Goal: Task Accomplishment & Management: Manage account settings

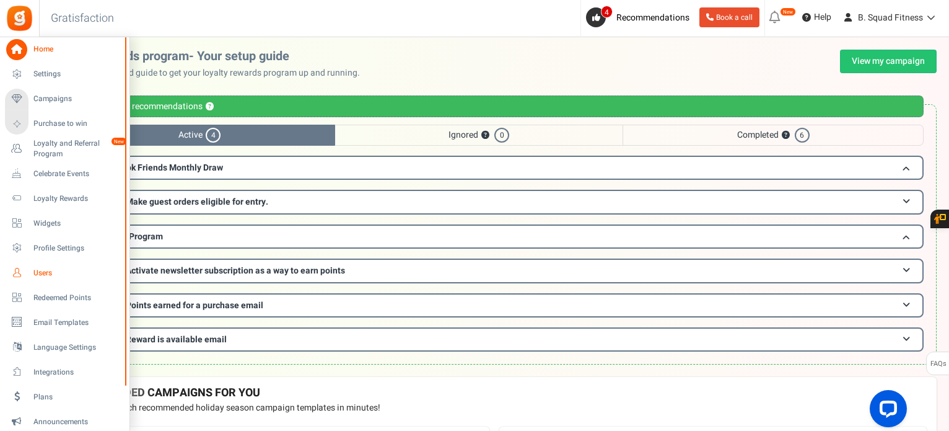
click at [48, 270] on span "Users" at bounding box center [76, 273] width 87 height 11
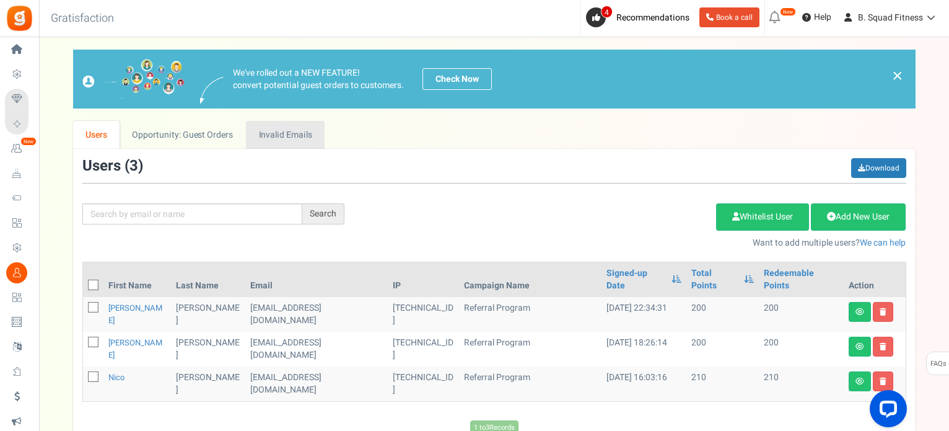
click at [251, 138] on link "Invalid Emails" at bounding box center [285, 135] width 79 height 28
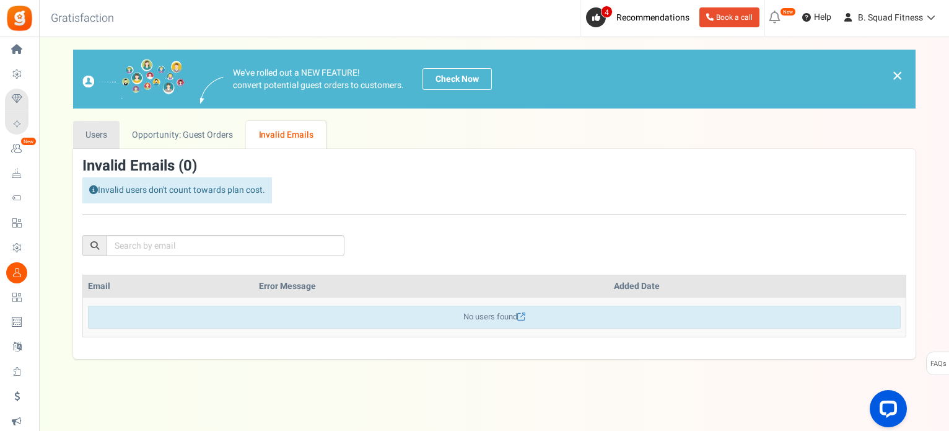
click at [86, 138] on link "Users" at bounding box center [96, 135] width 47 height 28
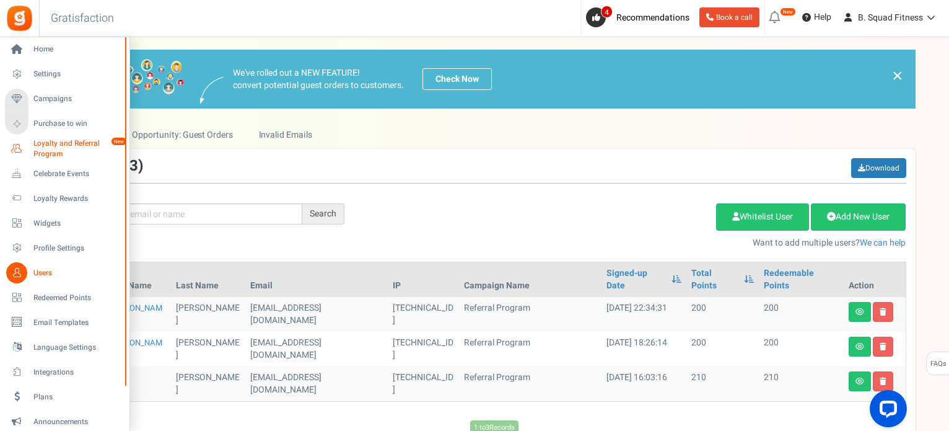
click at [64, 147] on span "Loyalty and Referral Program" at bounding box center [78, 148] width 90 height 21
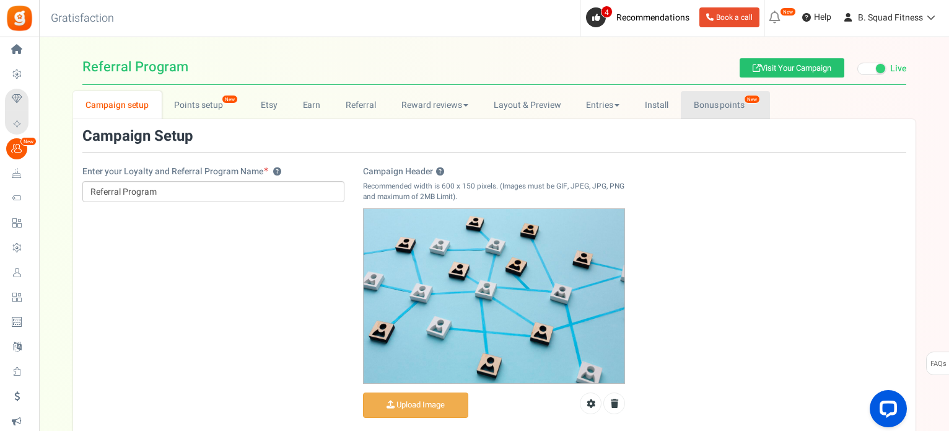
click at [725, 96] on link "Bonus points New" at bounding box center [725, 105] width 89 height 28
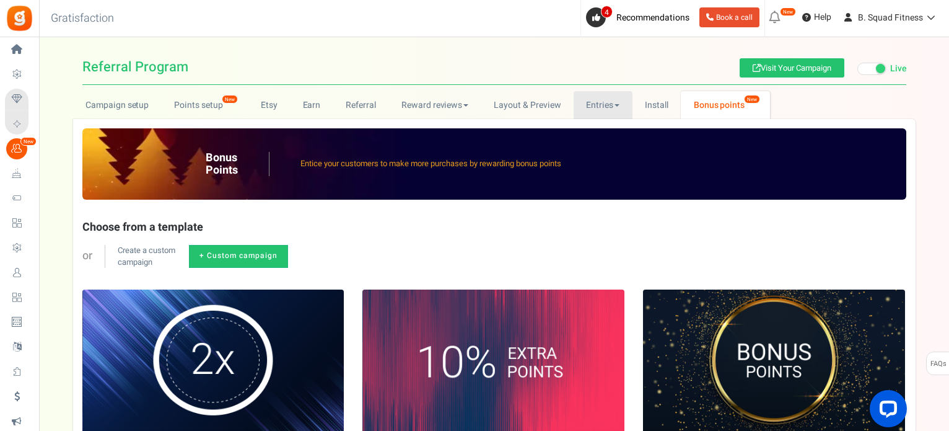
click at [602, 108] on link "Entries" at bounding box center [603, 105] width 59 height 28
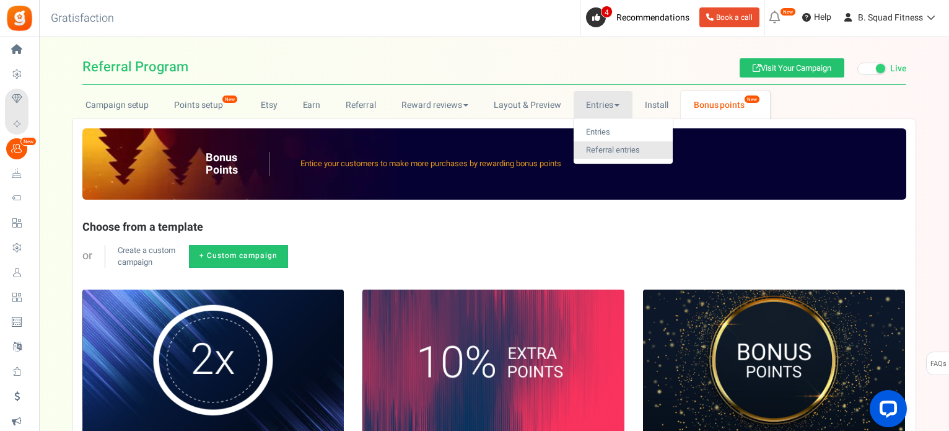
click at [612, 146] on link "Referral entries" at bounding box center [623, 150] width 99 height 18
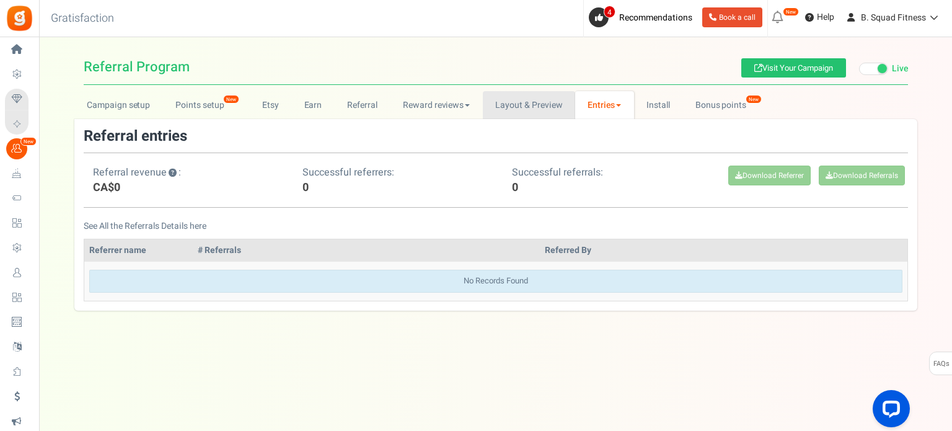
click at [543, 107] on link "Layout & Preview" at bounding box center [529, 105] width 92 height 28
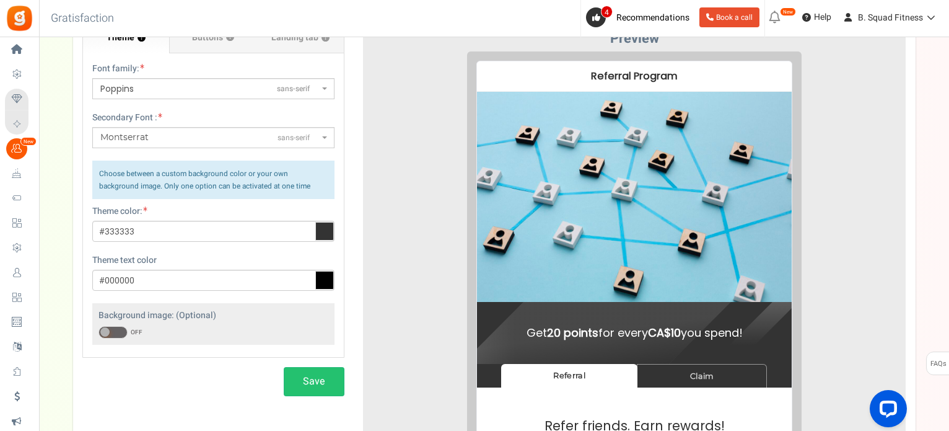
scroll to position [248, 0]
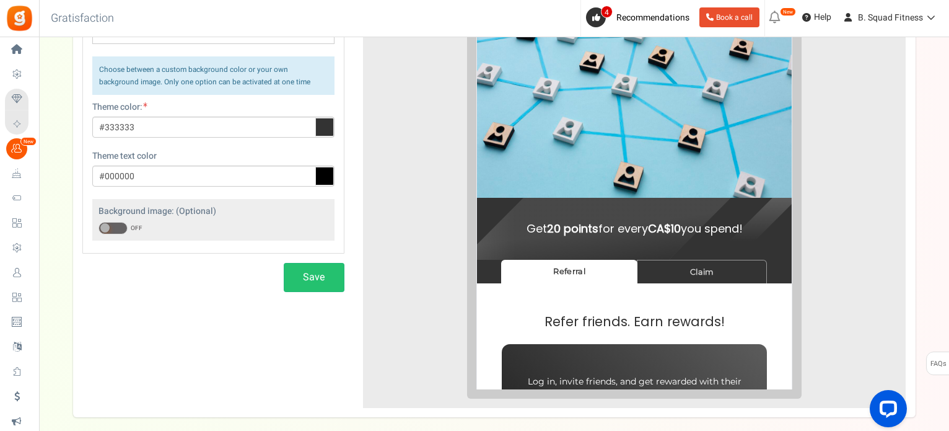
click at [548, 173] on img at bounding box center [625, 83] width 315 height 210
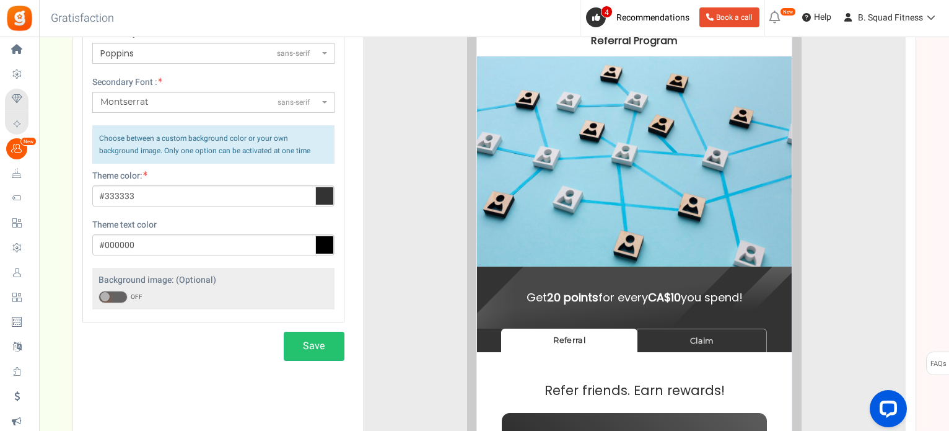
scroll to position [0, 0]
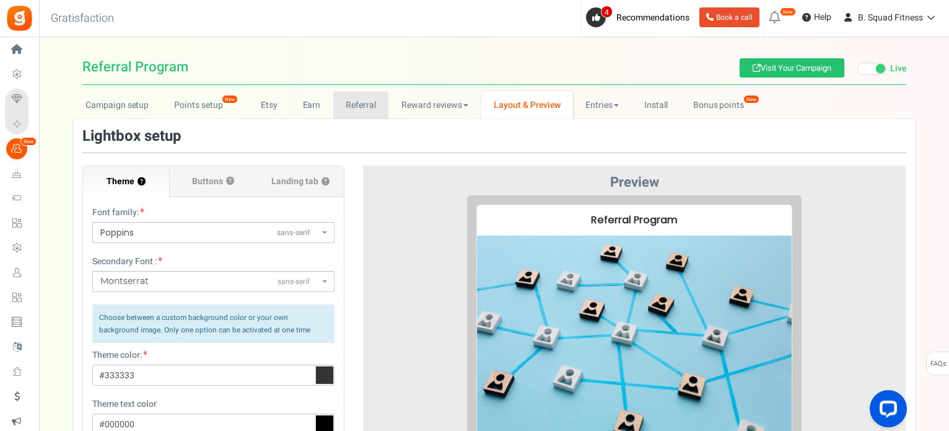
click at [348, 111] on link "Referral" at bounding box center [361, 105] width 56 height 28
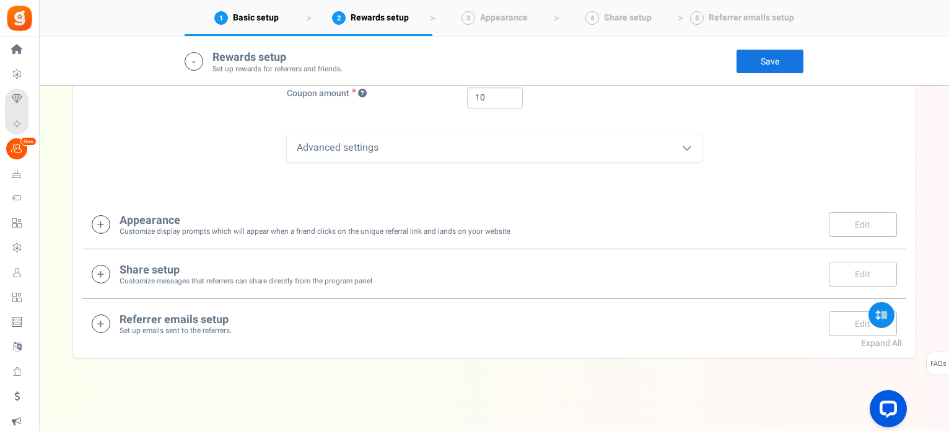
scroll to position [592, 0]
click at [350, 320] on div "Referrer emails setup Set up emails sent to the referrers. Edit Save Save" at bounding box center [494, 323] width 805 height 25
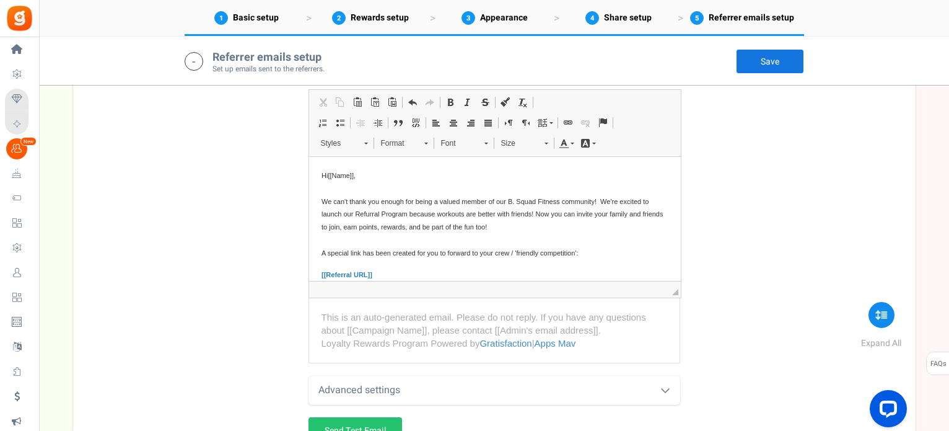
scroll to position [1102, 0]
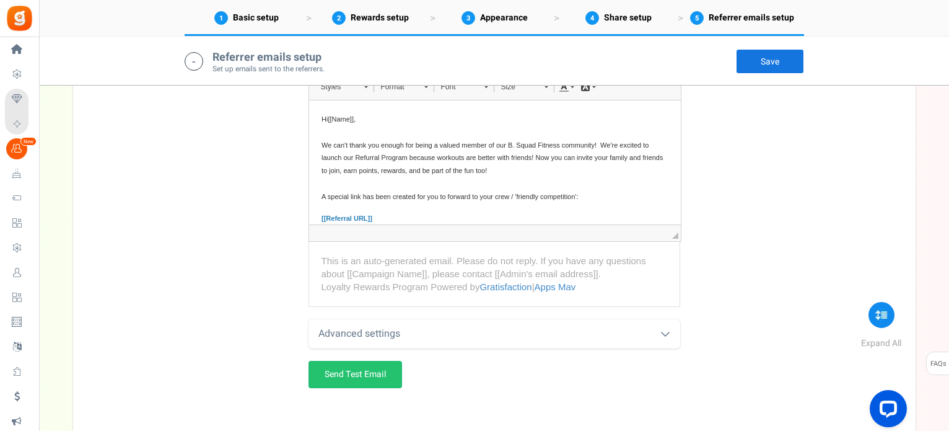
click at [654, 331] on div "Advanced settings" at bounding box center [495, 333] width 372 height 29
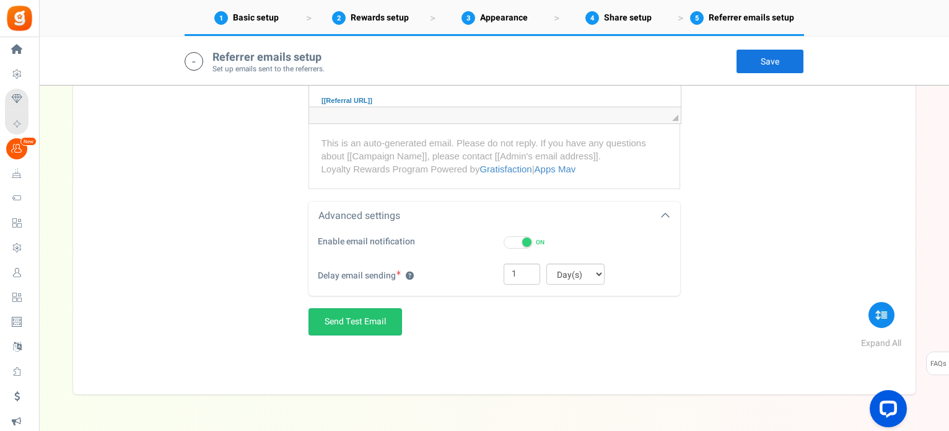
scroll to position [1255, 0]
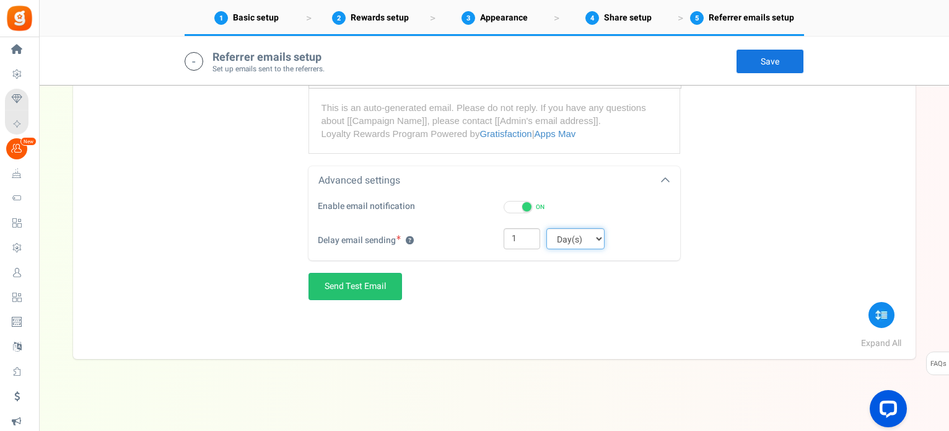
click at [599, 239] on select "Hour(s) Day(s)" at bounding box center [575, 238] width 58 height 21
select select "hours"
click at [546, 228] on select "Hour(s) Day(s)" at bounding box center [575, 238] width 58 height 21
click at [533, 236] on input "1" at bounding box center [522, 238] width 37 height 21
drag, startPoint x: 533, startPoint y: 236, endPoint x: 497, endPoint y: 237, distance: 35.9
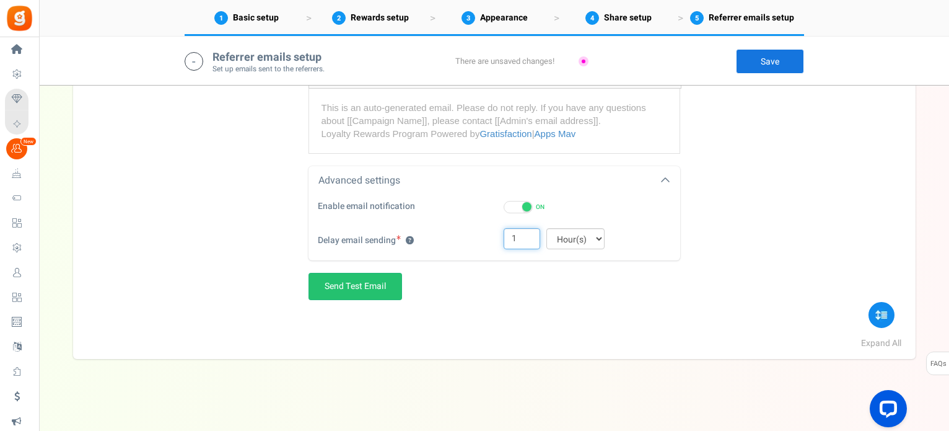
click at [497, 237] on div "Delay email sending ? 1 Hour(s) Day(s)" at bounding box center [494, 240] width 353 height 25
click at [287, 307] on div "Referrer enrollment email ? Referrer reward email ? Email Subject Refer your fr…" at bounding box center [494, 14] width 824 height 657
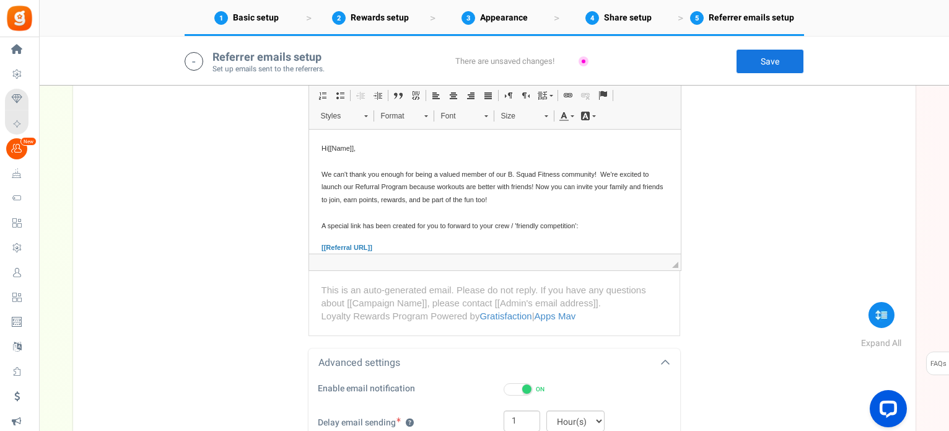
scroll to position [1069, 0]
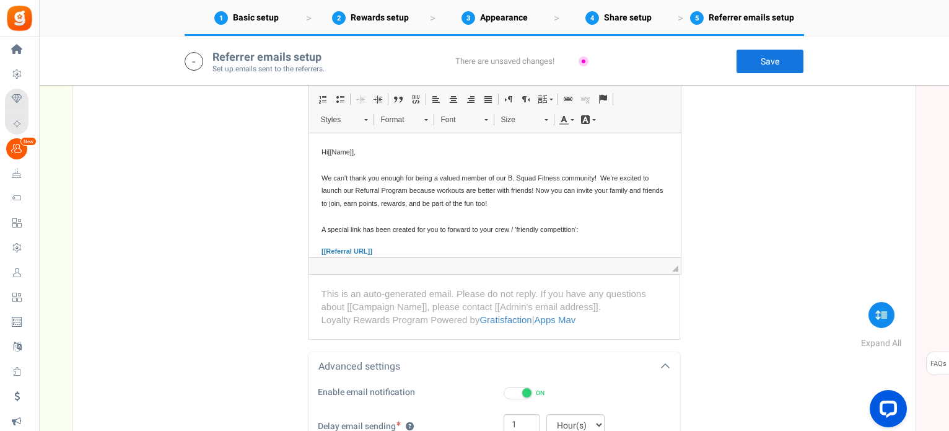
click at [778, 59] on link "Save" at bounding box center [770, 61] width 68 height 25
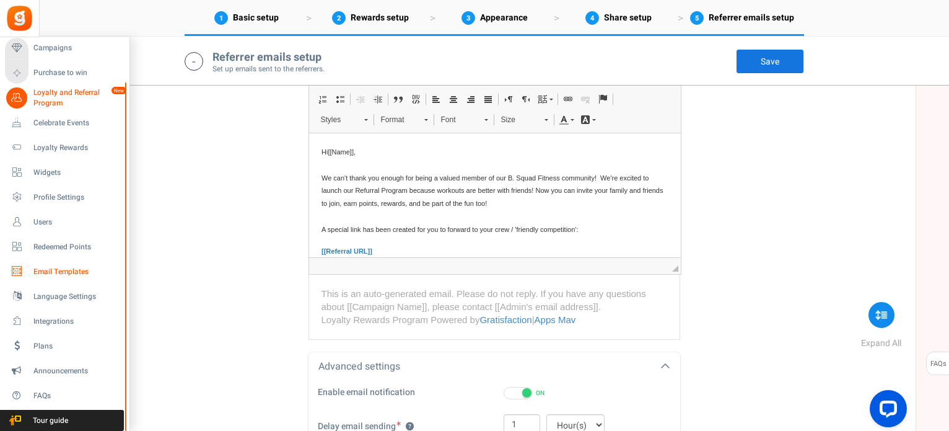
click at [43, 271] on span "Email Templates" at bounding box center [76, 271] width 87 height 11
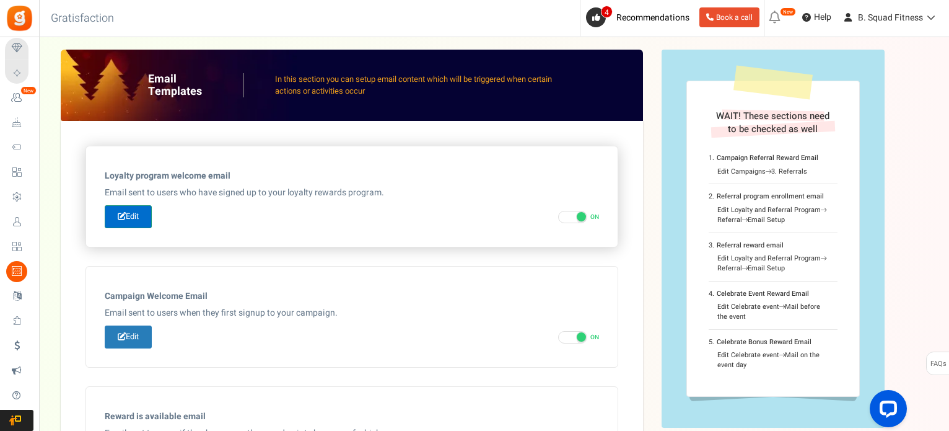
click at [136, 213] on link "Edit" at bounding box center [128, 216] width 47 height 23
type input "B. Squad Fitness - Welcome to our [[Loyalty Program Name]]"
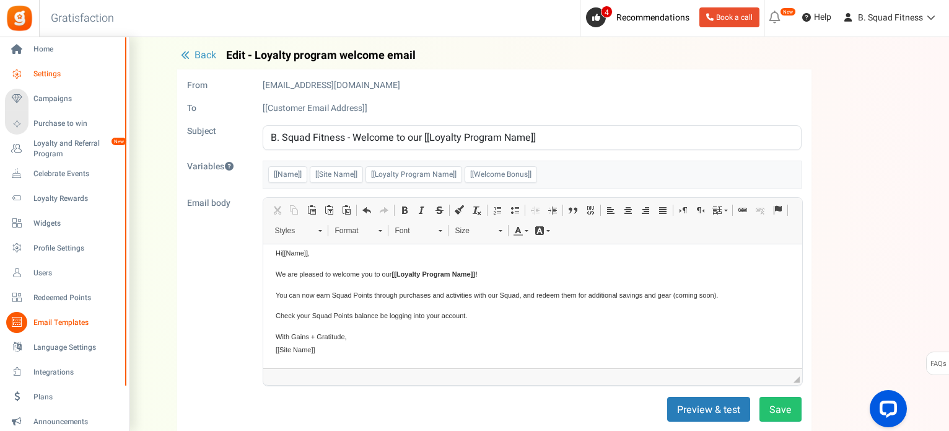
click at [52, 64] on link "Settings" at bounding box center [64, 74] width 119 height 21
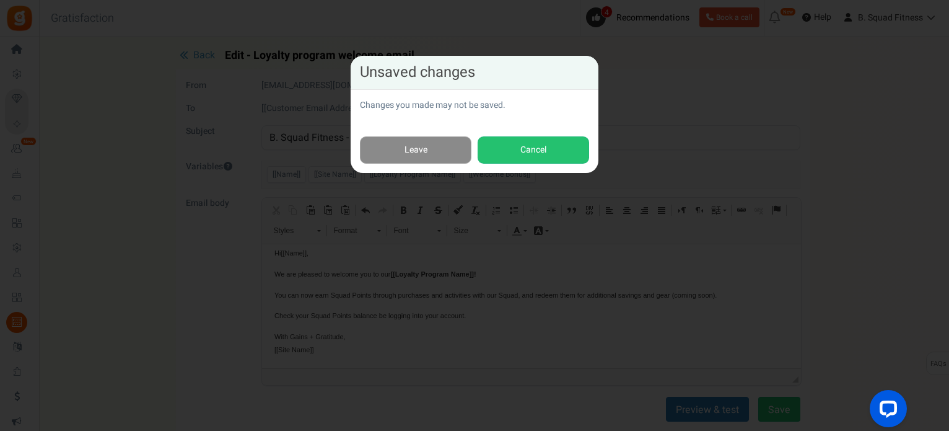
click at [424, 151] on link "Leave" at bounding box center [416, 150] width 112 height 28
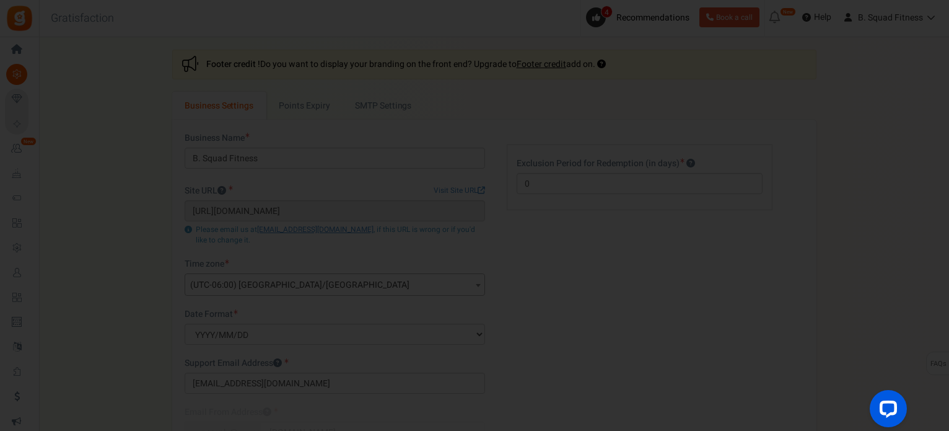
click at [55, 393] on div at bounding box center [474, 215] width 949 height 431
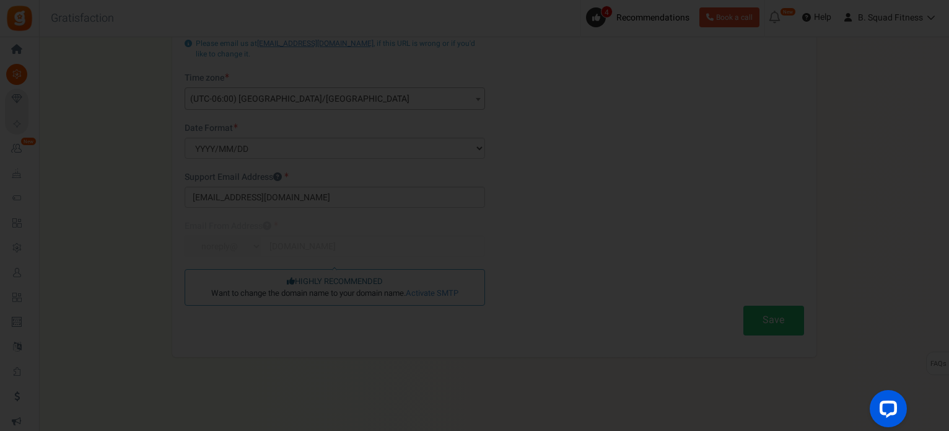
scroll to position [186, 0]
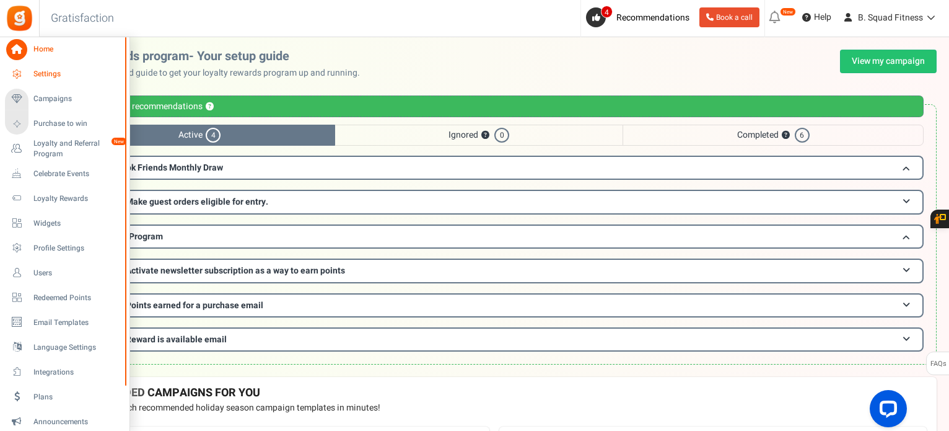
click at [37, 71] on span "Settings" at bounding box center [76, 74] width 87 height 11
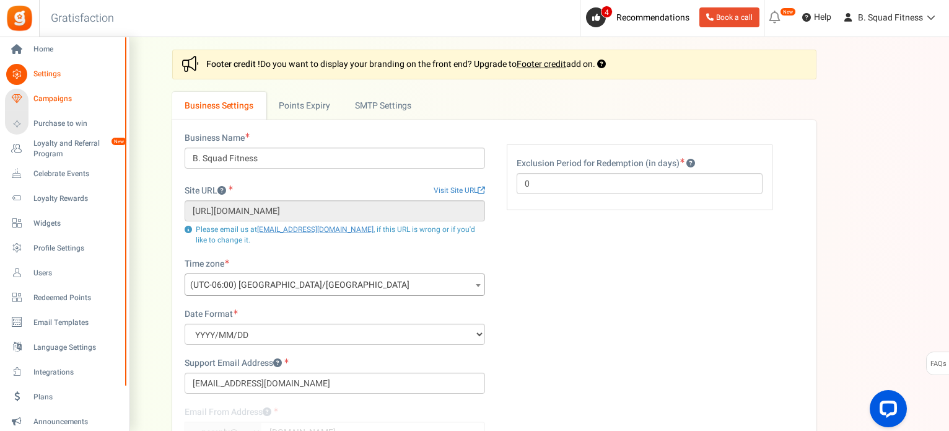
click at [55, 95] on span "Campaigns" at bounding box center [76, 99] width 87 height 11
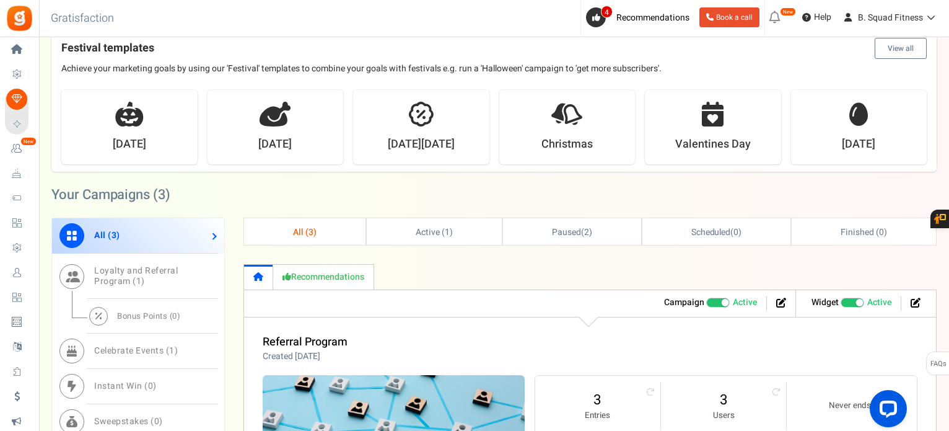
scroll to position [372, 0]
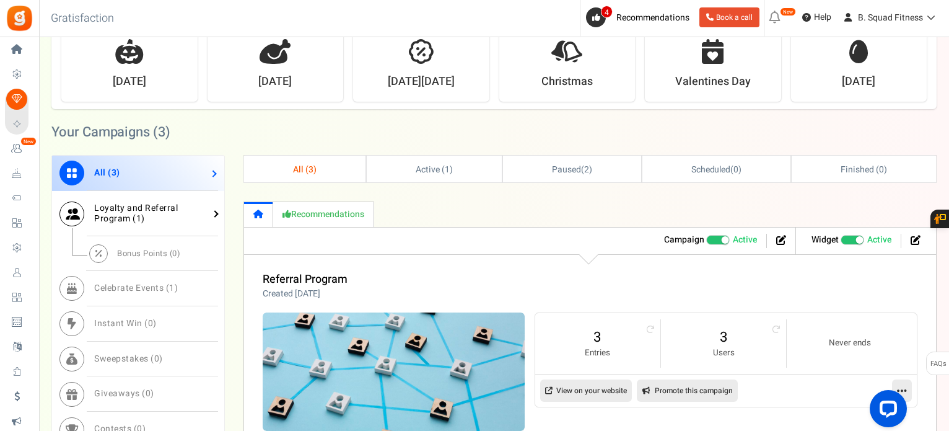
click at [140, 204] on span "Loyalty and Referral Program ( 1 )" at bounding box center [136, 213] width 84 height 24
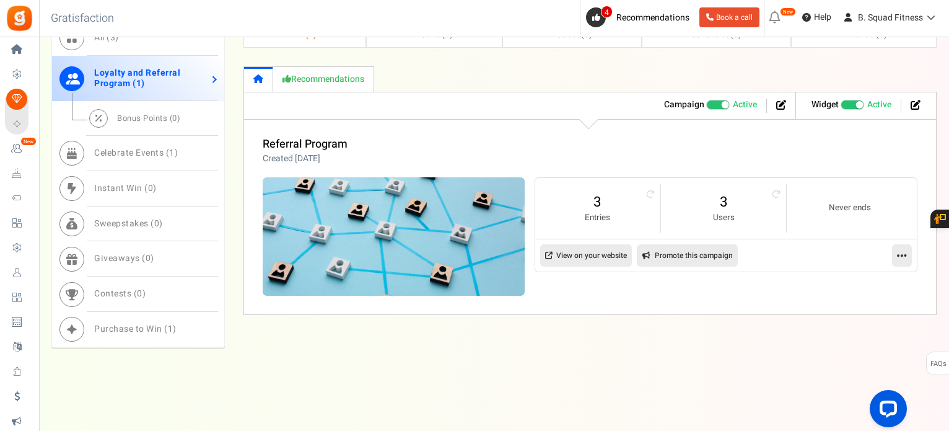
scroll to position [509, 0]
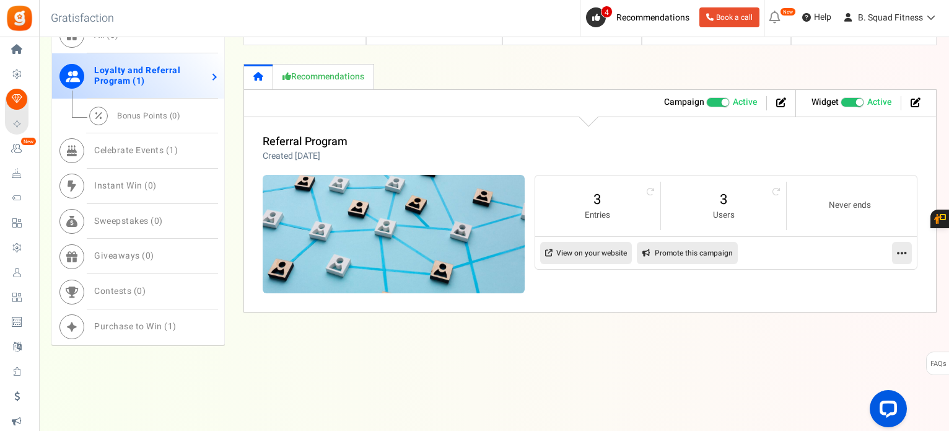
click at [908, 248] on link at bounding box center [902, 253] width 20 height 22
click at [659, 307] on div "Referral Program Created [DATE] Referral revenue ? : 3 Entries 3 Users Never en…" at bounding box center [589, 214] width 693 height 196
click at [683, 245] on link "Promote this campaign" at bounding box center [687, 253] width 101 height 22
type input "[URL][DOMAIN_NAME]"
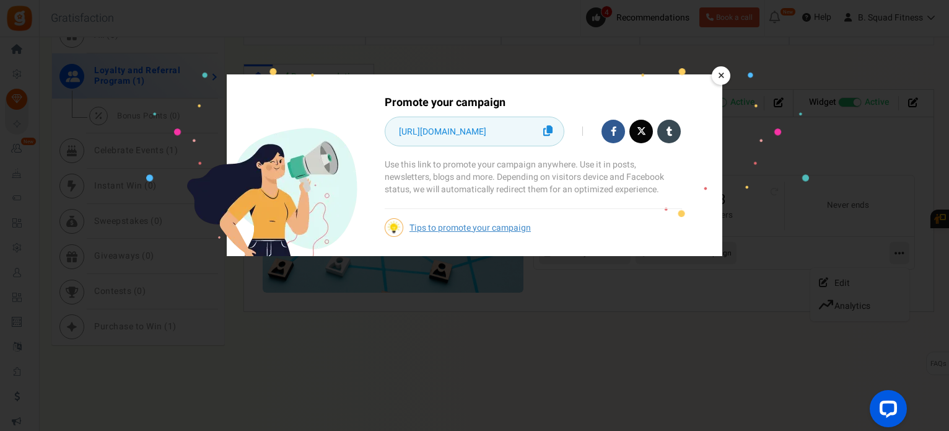
click at [722, 74] on link "×" at bounding box center [721, 75] width 19 height 19
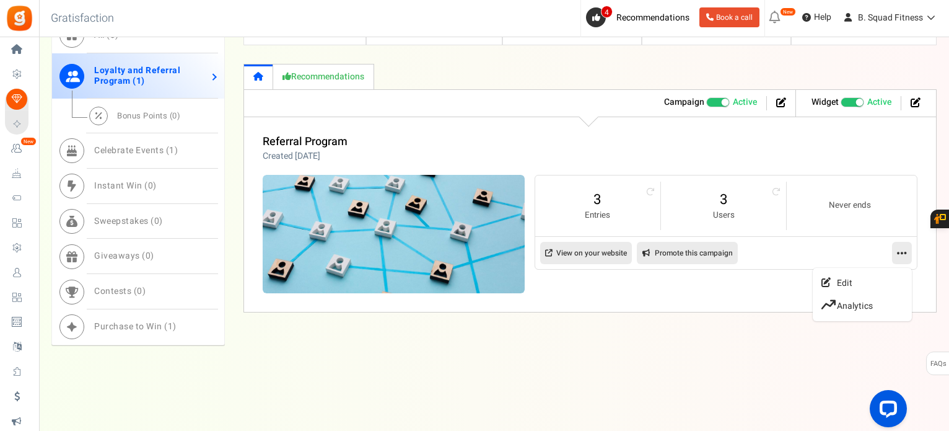
click at [554, 327] on div "All ( 1 ) Active ( 1 ) Paused ( 0 ) Scheduled ( 0 ) Finished ( 0 ) Check now Wh…" at bounding box center [589, 190] width 693 height 346
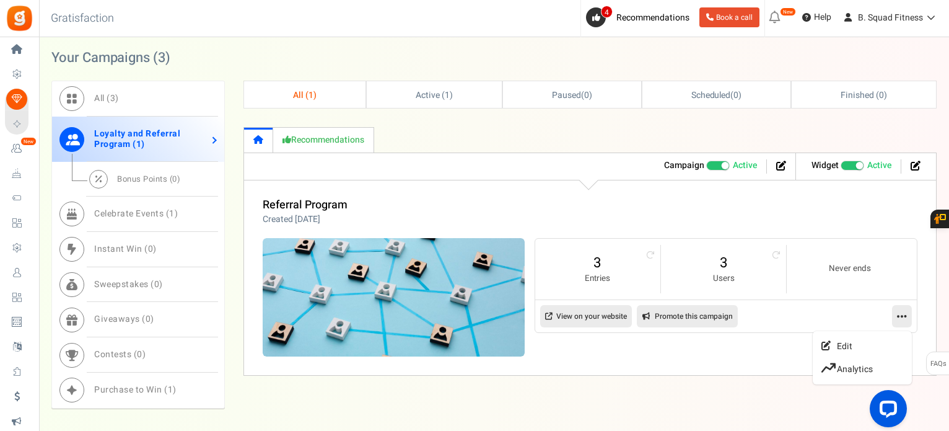
scroll to position [447, 0]
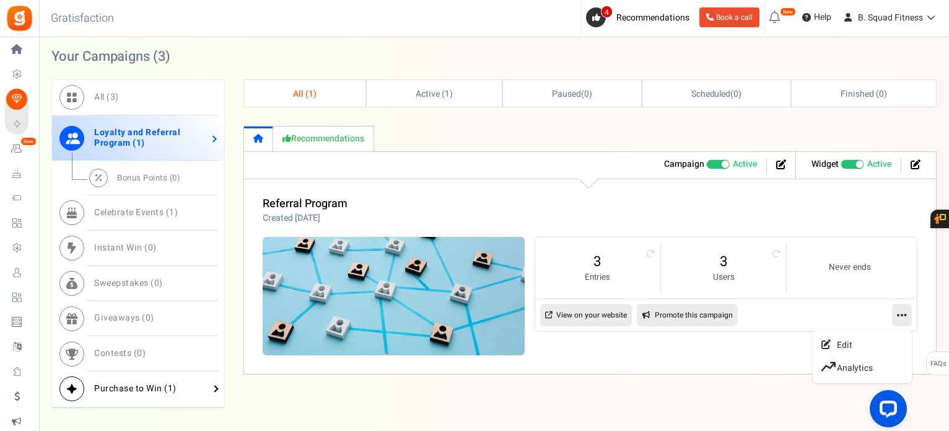
click at [162, 389] on span "Purchase to Win ( 1 )" at bounding box center [135, 388] width 82 height 13
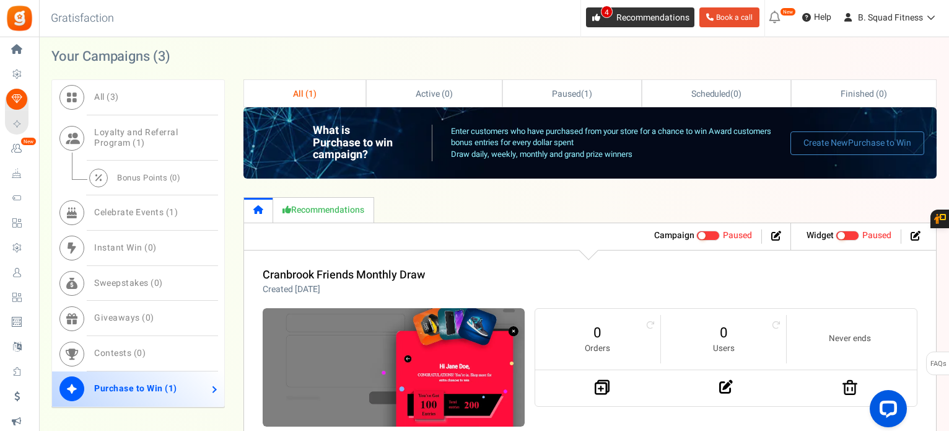
click at [651, 9] on link "4 Recommendations" at bounding box center [640, 17] width 108 height 20
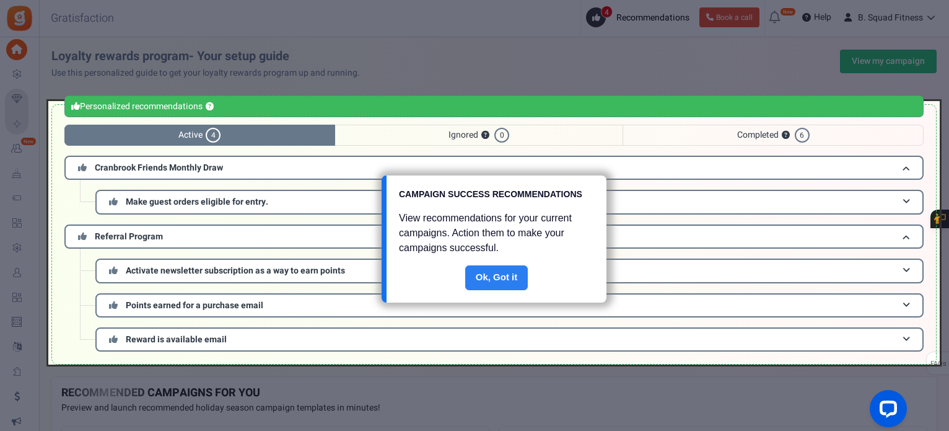
click at [508, 276] on link "Done" at bounding box center [496, 277] width 63 height 25
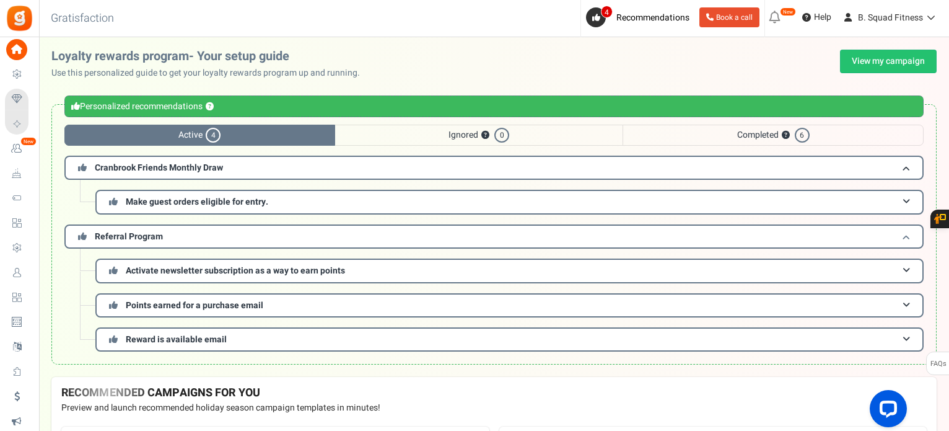
click at [486, 227] on h3 "Referral Program" at bounding box center [493, 236] width 859 height 24
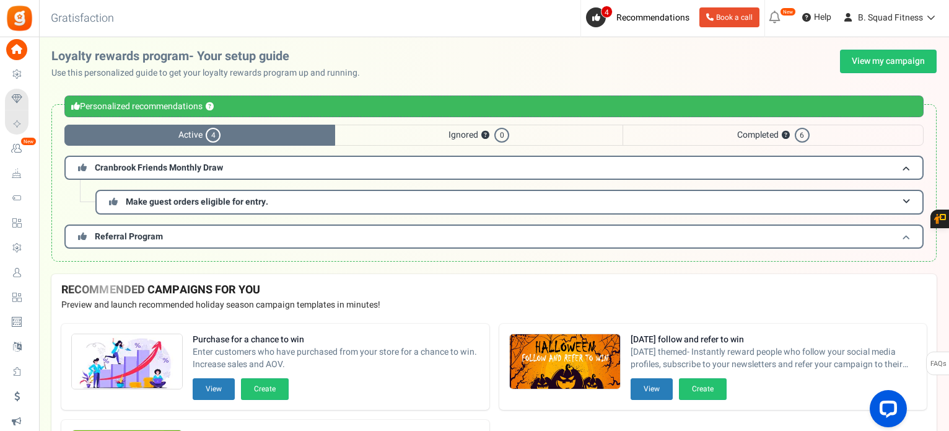
click at [486, 227] on h3 "Referral Program" at bounding box center [493, 236] width 859 height 24
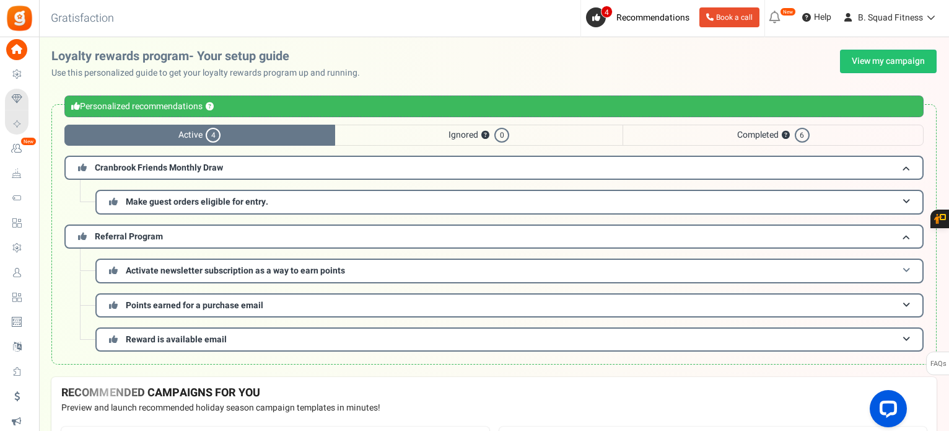
click at [489, 266] on h3 "Activate newsletter subscription as a way to earn points" at bounding box center [509, 270] width 828 height 24
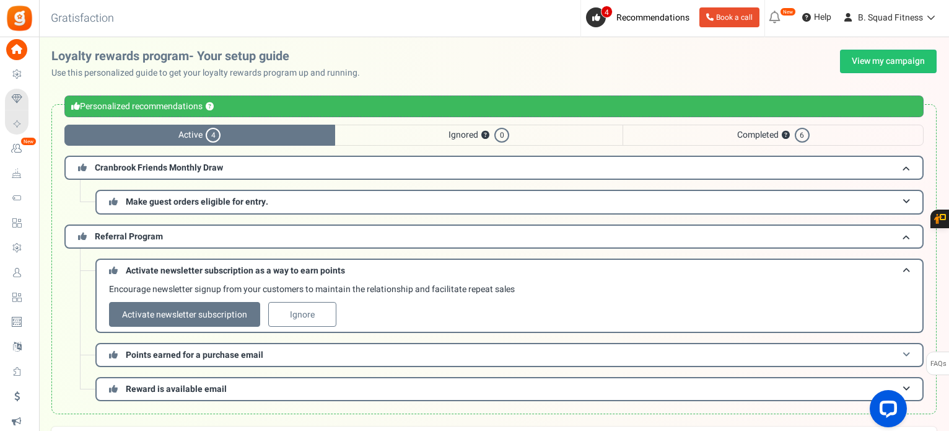
click at [487, 346] on h3 "Points earned for a purchase email" at bounding box center [509, 355] width 828 height 24
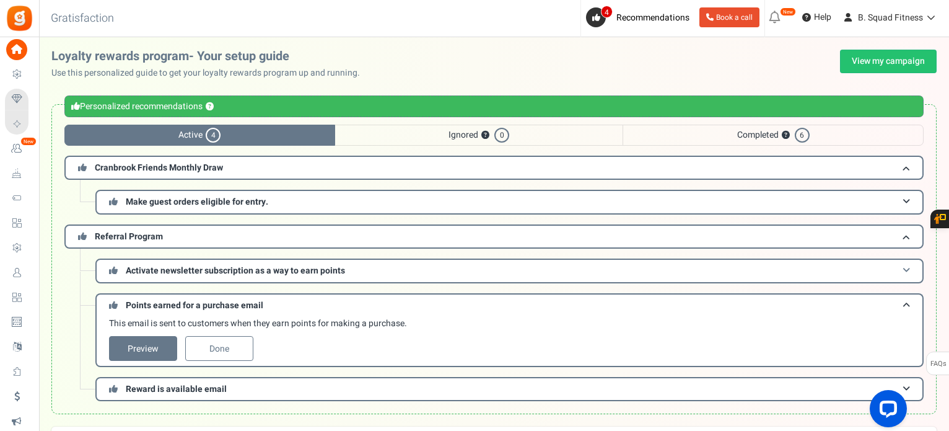
click at [494, 262] on h3 "Activate newsletter subscription as a way to earn points" at bounding box center [509, 270] width 828 height 24
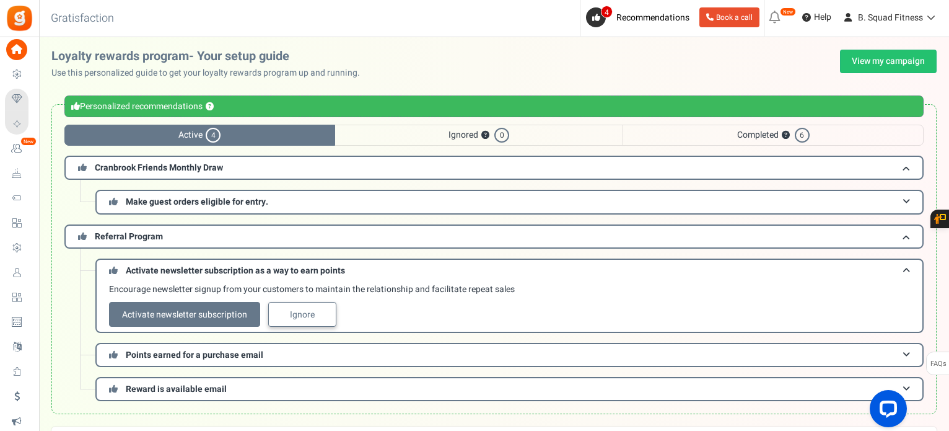
click at [327, 312] on link "Ignore" at bounding box center [302, 314] width 68 height 25
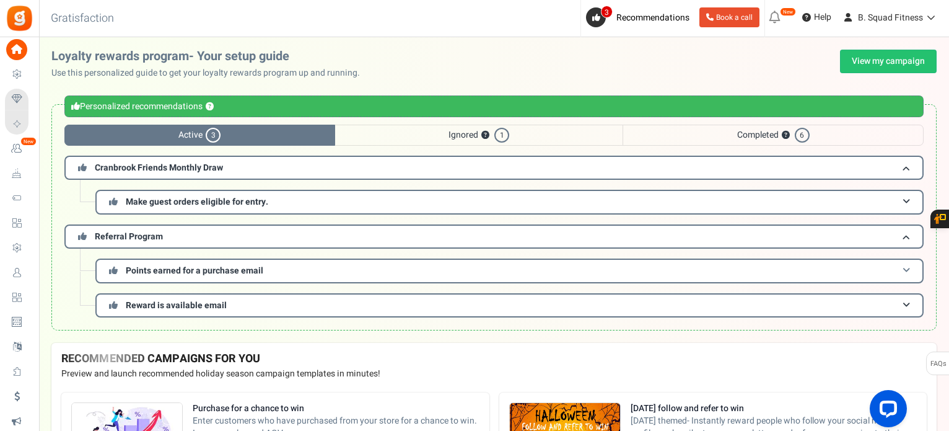
click at [481, 268] on h3 "Points earned for a purchase email" at bounding box center [509, 270] width 828 height 24
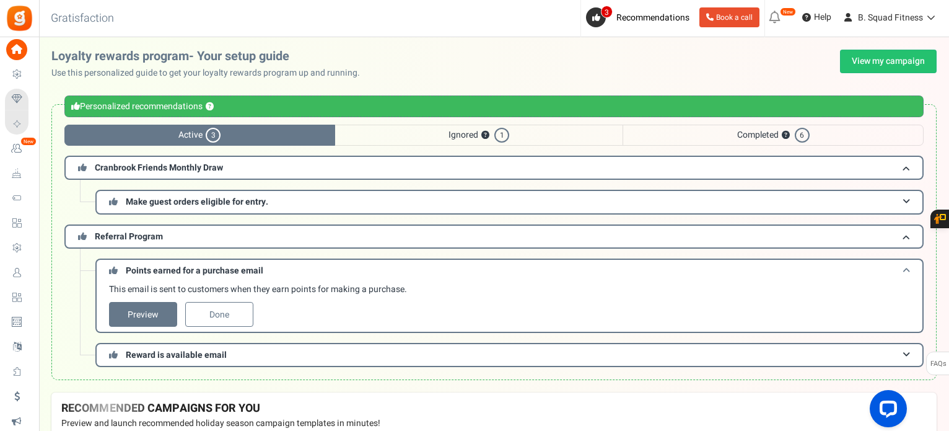
click at [481, 268] on h3 "Points earned for a purchase email" at bounding box center [509, 269] width 828 height 23
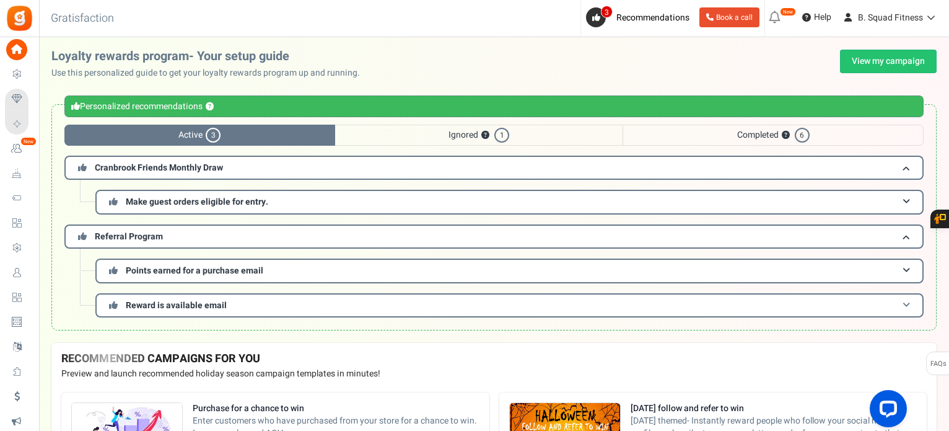
click at [483, 296] on h3 "Reward is available email" at bounding box center [509, 305] width 828 height 24
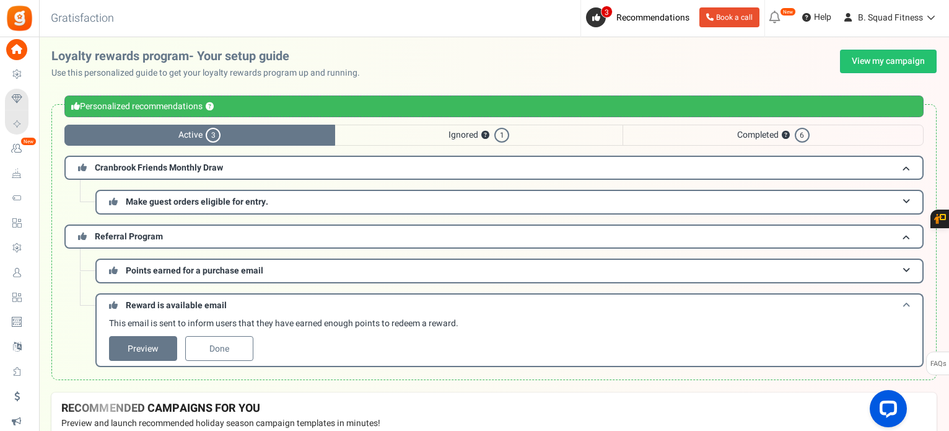
click at [483, 296] on h3 "Reward is available email" at bounding box center [509, 304] width 828 height 23
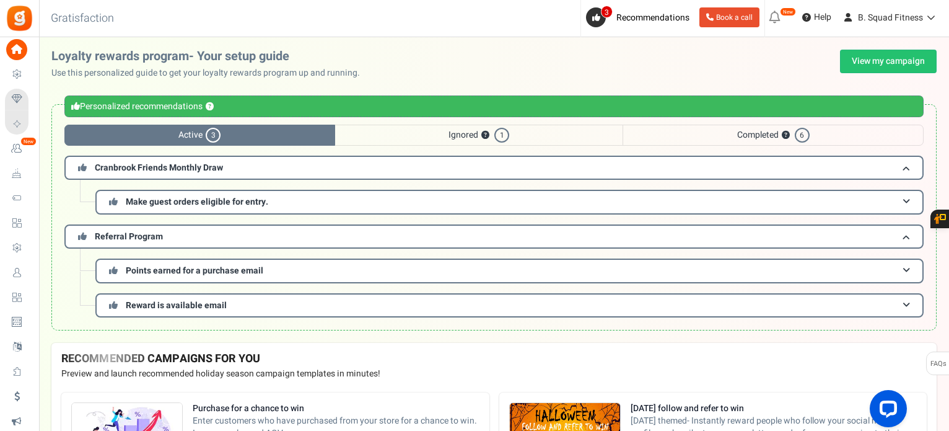
click at [714, 125] on span "Completed ? 6" at bounding box center [773, 135] width 301 height 21
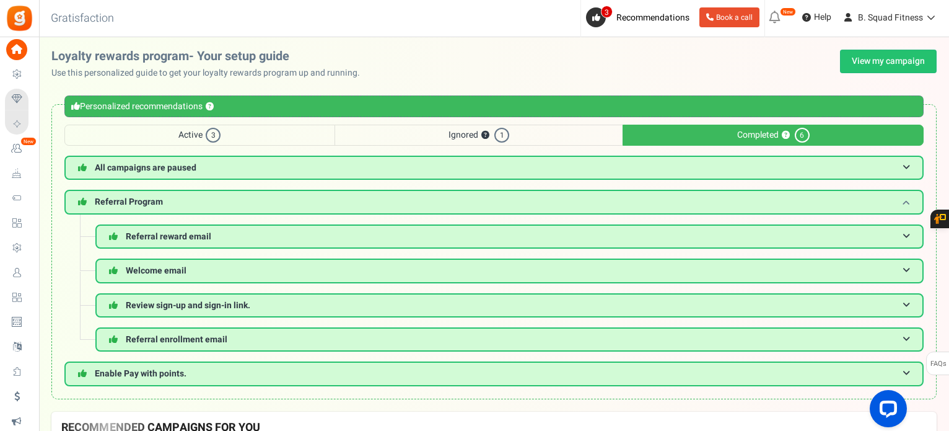
click at [713, 200] on h3 "Referral Program" at bounding box center [493, 202] width 859 height 24
click at [717, 227] on h3 "Referral reward email" at bounding box center [509, 236] width 828 height 24
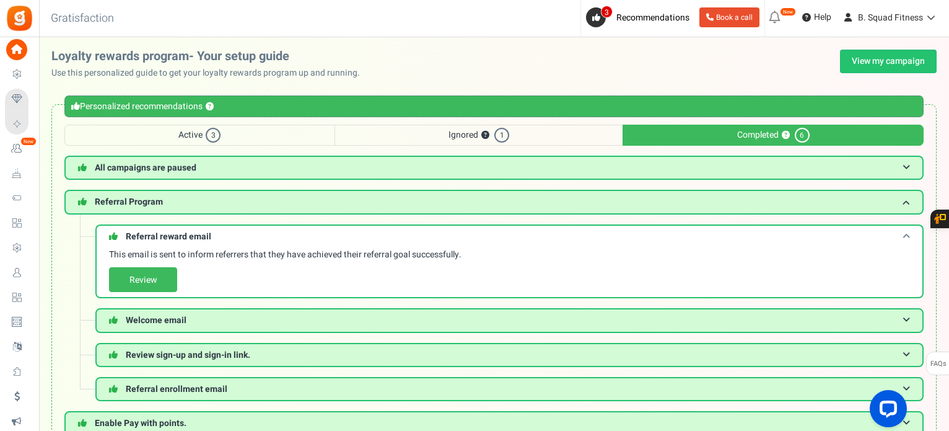
click at [717, 227] on h3 "Referral reward email" at bounding box center [509, 235] width 828 height 23
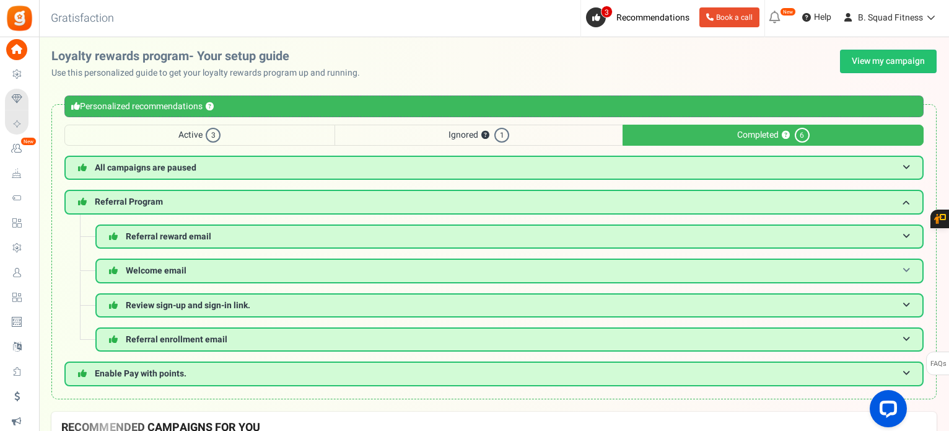
click at [716, 271] on h3 "Welcome email" at bounding box center [509, 270] width 828 height 24
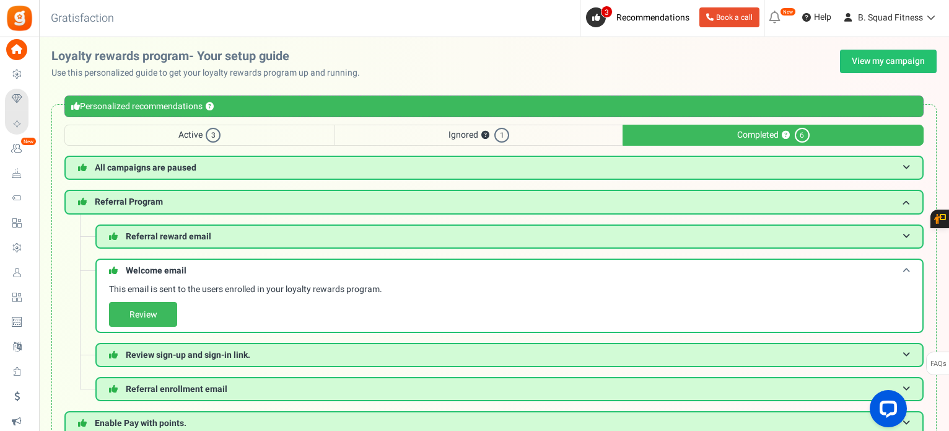
click at [712, 267] on h3 "Welcome email" at bounding box center [509, 269] width 828 height 23
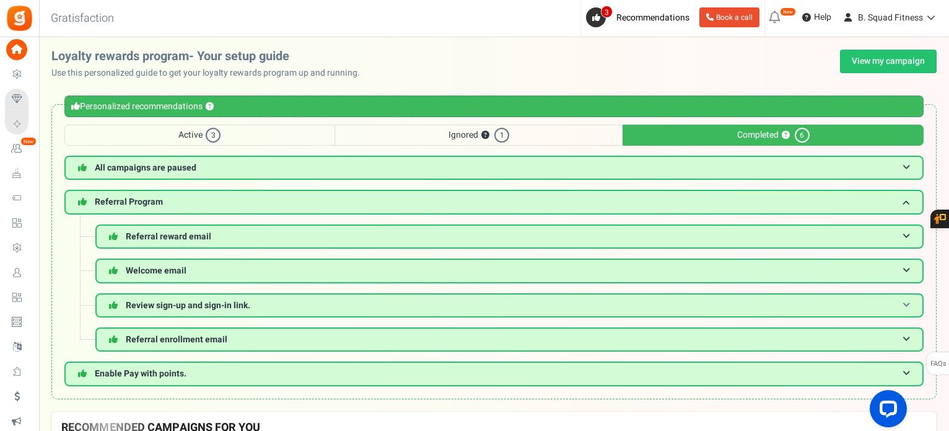
click at [711, 299] on h3 "Review sign-up and sign-in link." at bounding box center [509, 305] width 828 height 24
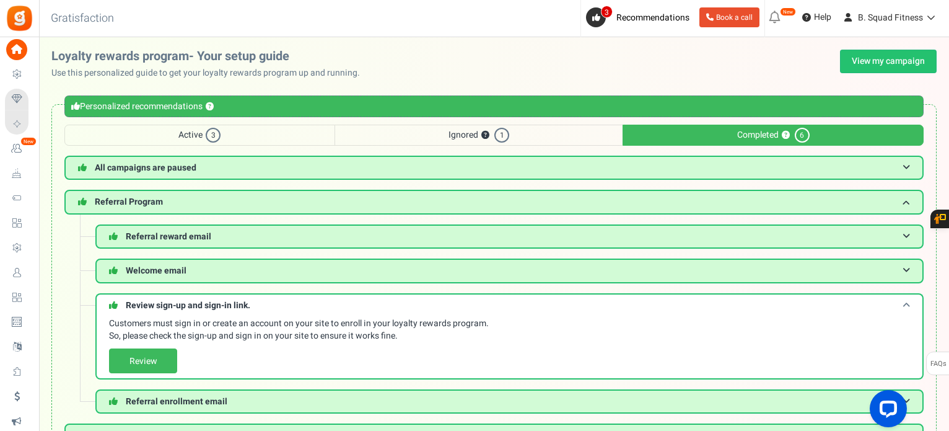
click at [711, 299] on h3 "Review sign-up and sign-in link." at bounding box center [509, 304] width 828 height 23
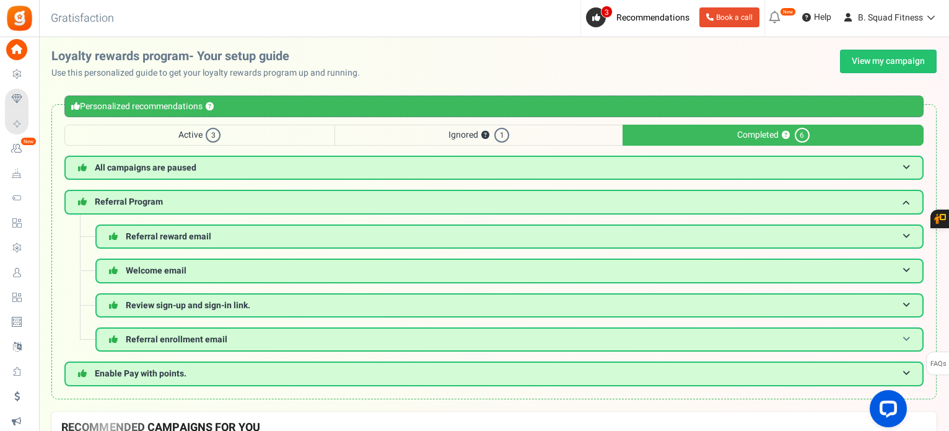
click at [712, 333] on h3 "Referral enrollment email" at bounding box center [509, 339] width 828 height 24
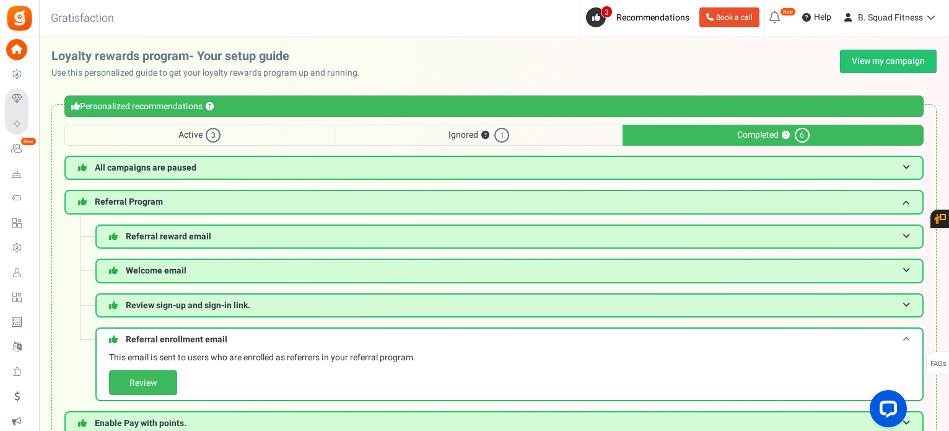
click at [712, 333] on h3 "Referral enrollment email" at bounding box center [509, 338] width 828 height 23
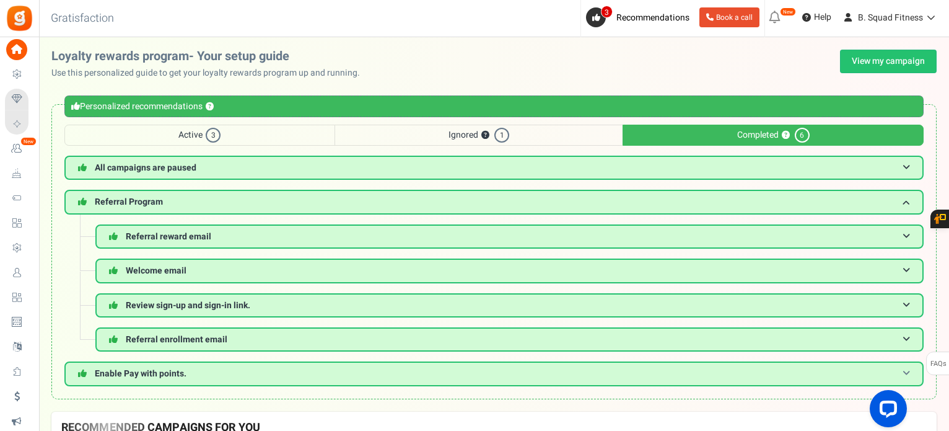
click at [714, 377] on h3 "Enable Pay with points." at bounding box center [493, 373] width 859 height 24
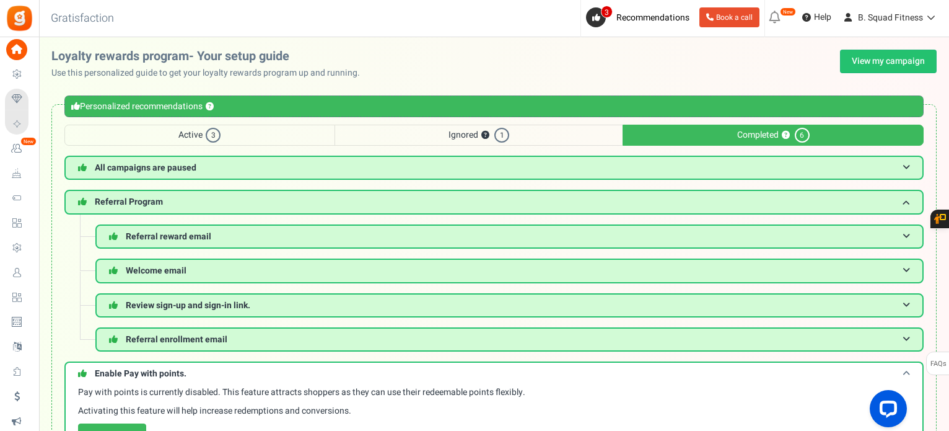
click at [711, 372] on h3 "Enable Pay with points." at bounding box center [493, 372] width 859 height 23
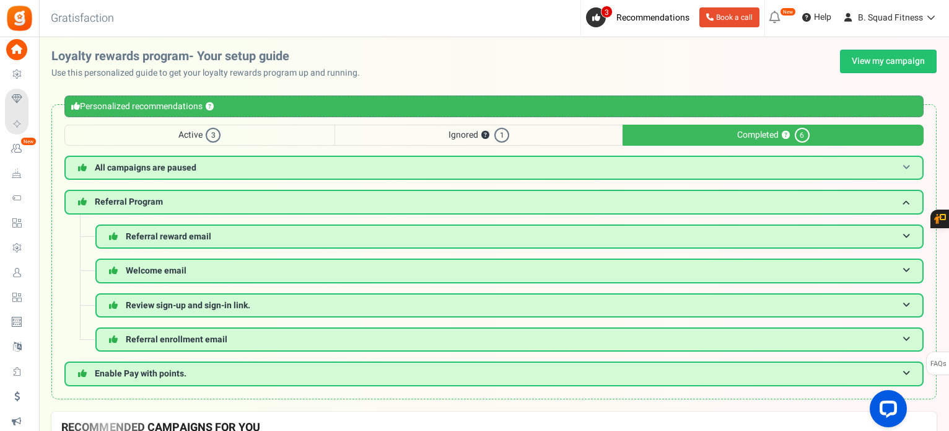
click at [602, 167] on h3 "All campaigns are paused" at bounding box center [493, 168] width 859 height 24
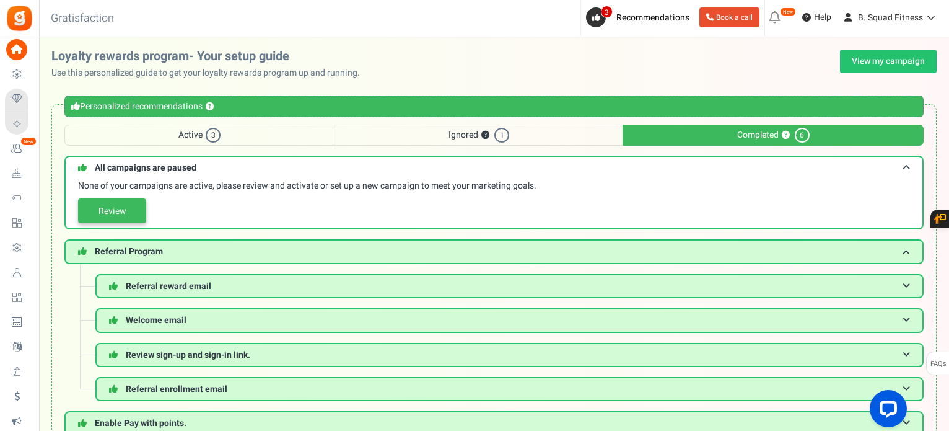
click at [132, 208] on link "Review" at bounding box center [112, 210] width 68 height 25
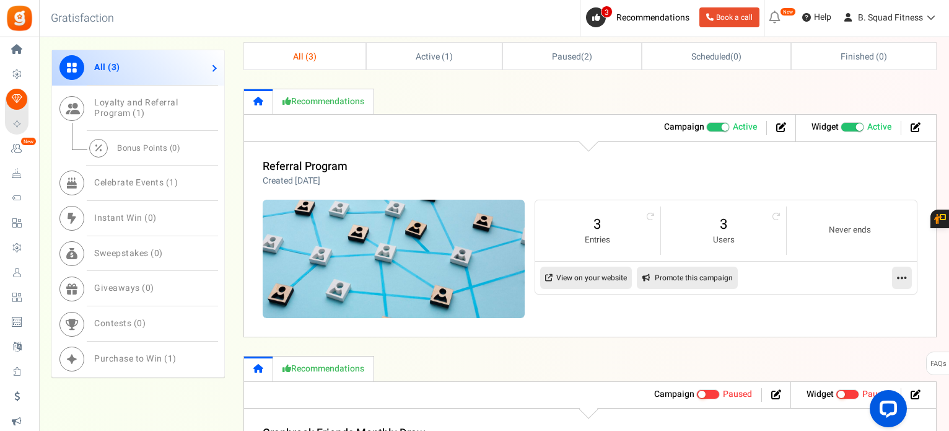
scroll to position [367, 0]
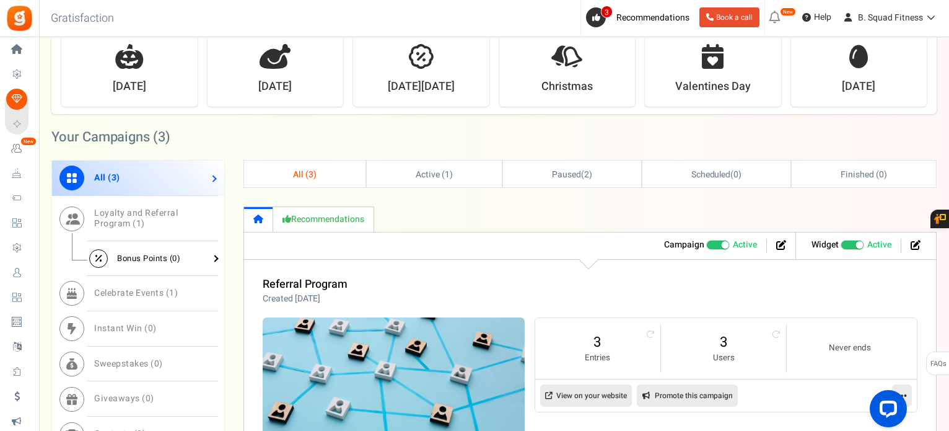
click at [147, 252] on span "Bonus Points ( 0 )" at bounding box center [148, 258] width 63 height 12
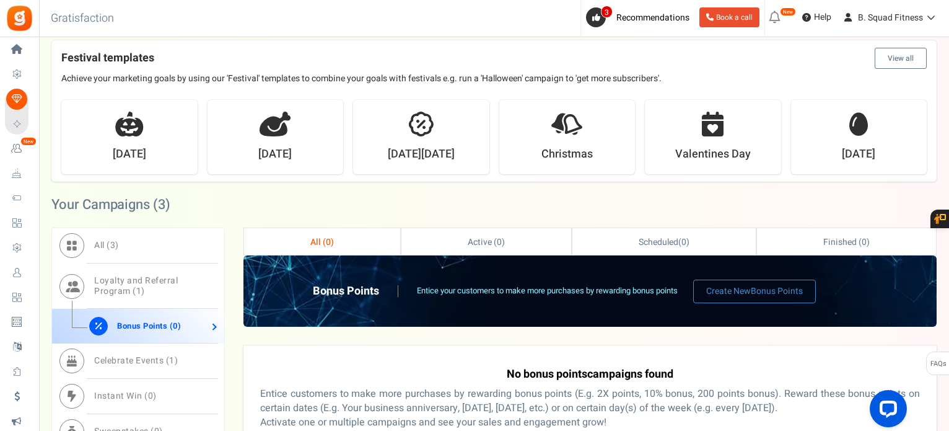
scroll to position [0, 0]
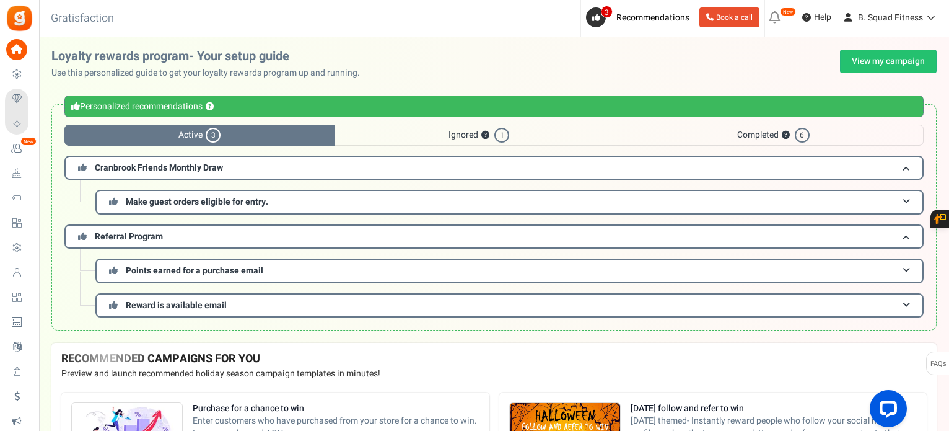
click at [774, 13] on icon at bounding box center [775, 17] width 20 height 20
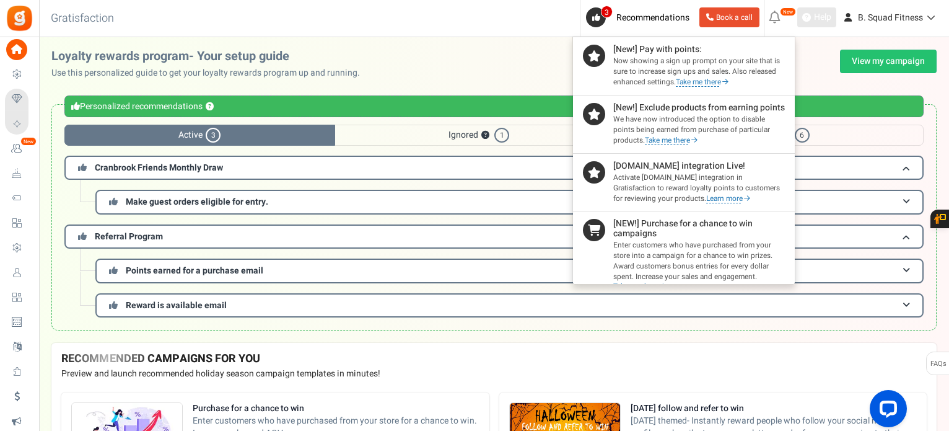
click at [818, 13] on span "Help" at bounding box center [821, 17] width 20 height 12
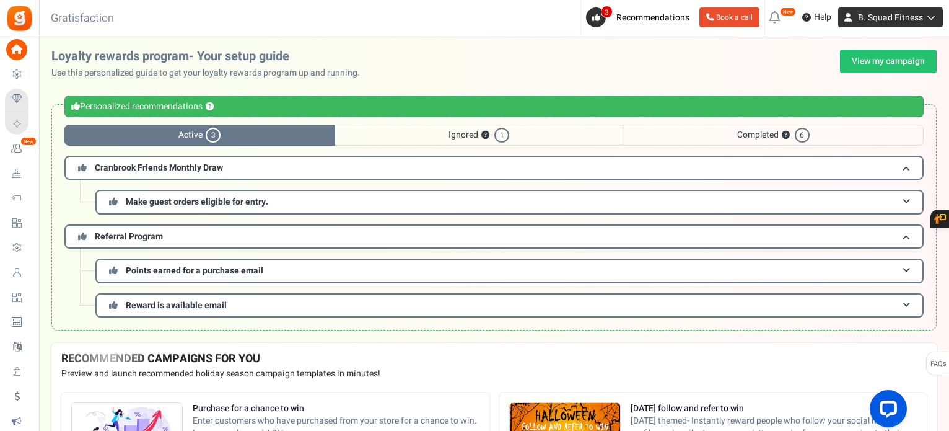
click at [929, 14] on icon at bounding box center [929, 17] width 12 height 9
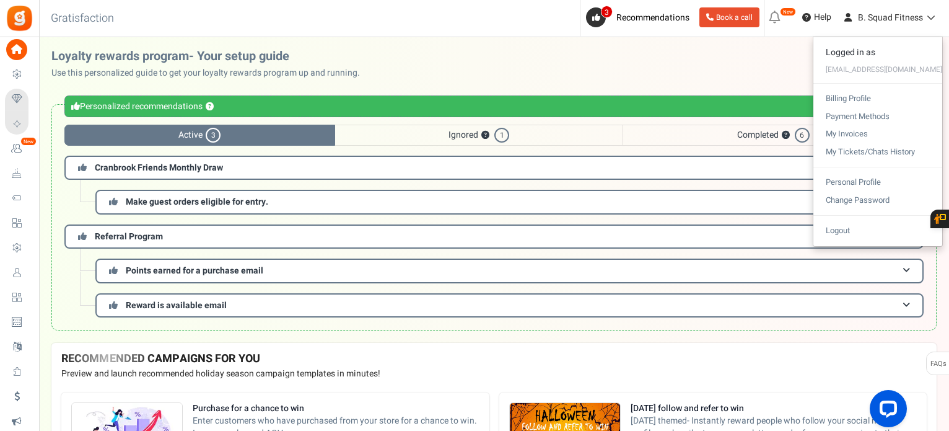
click at [786, 44] on div "Under maintenance we will be back soon We apologize for any inconvenience. The …" at bounding box center [494, 190] width 910 height 307
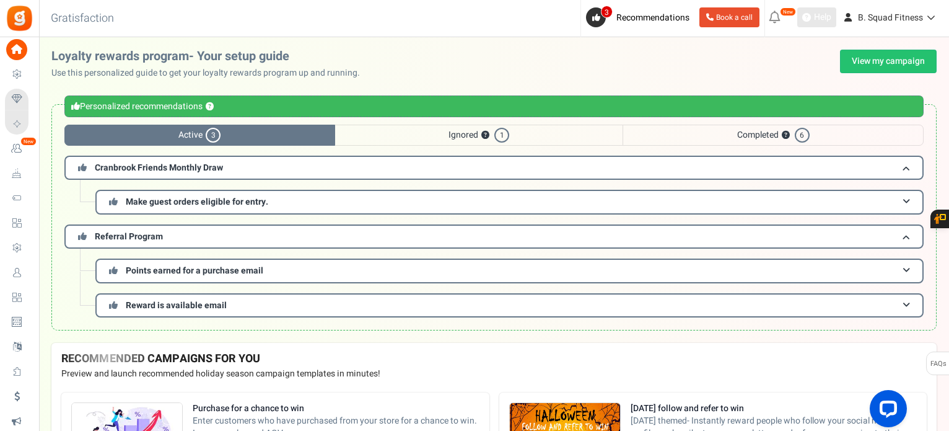
click at [828, 12] on span "Help" at bounding box center [821, 17] width 20 height 12
